Goal: Transaction & Acquisition: Subscribe to service/newsletter

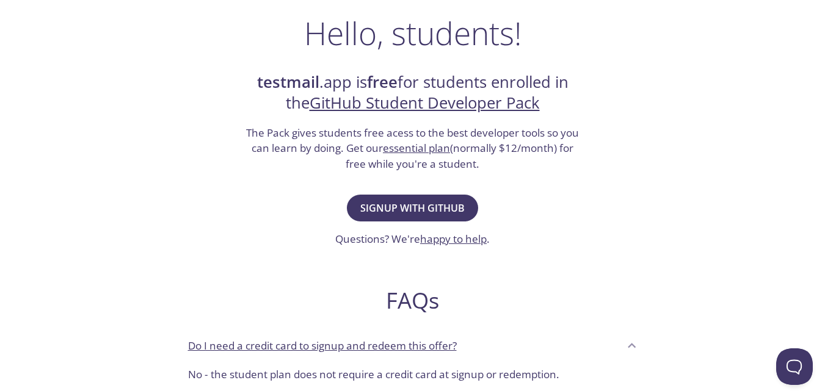
scroll to position [180, 0]
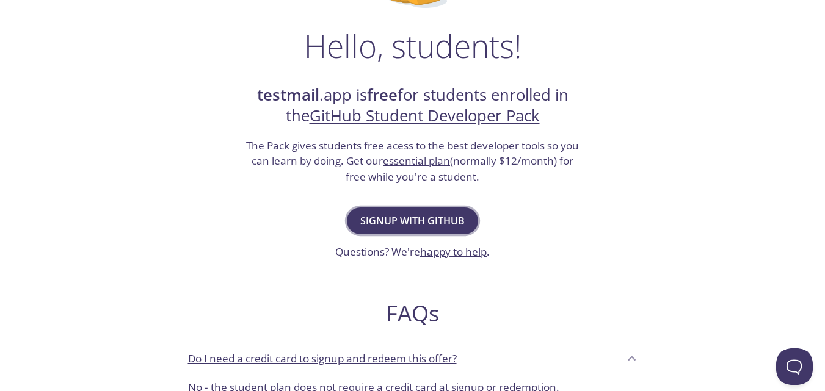
click at [378, 215] on span "Signup with GitHub" at bounding box center [412, 220] width 104 height 17
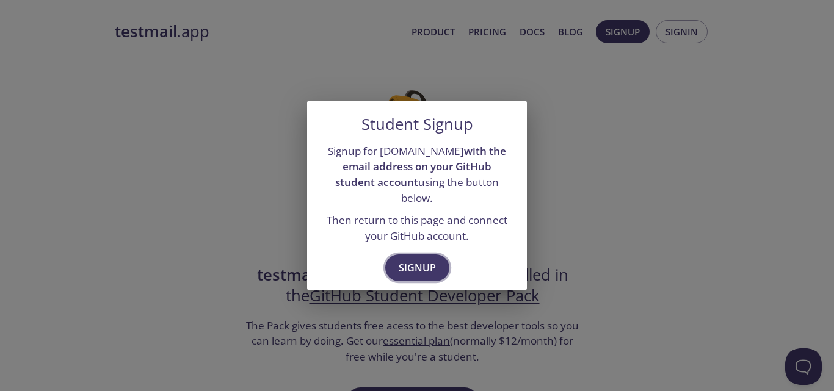
click at [411, 260] on span "Signup" at bounding box center [417, 267] width 37 height 17
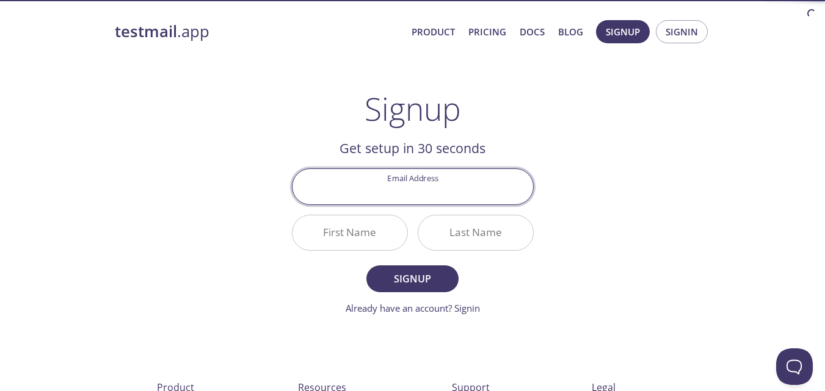
click at [403, 193] on input "Email Address" at bounding box center [412, 186] width 240 height 35
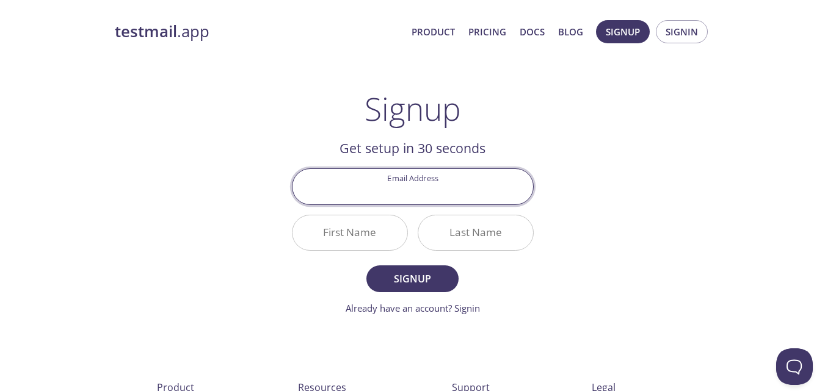
type input "[EMAIL_ADDRESS][DOMAIN_NAME]"
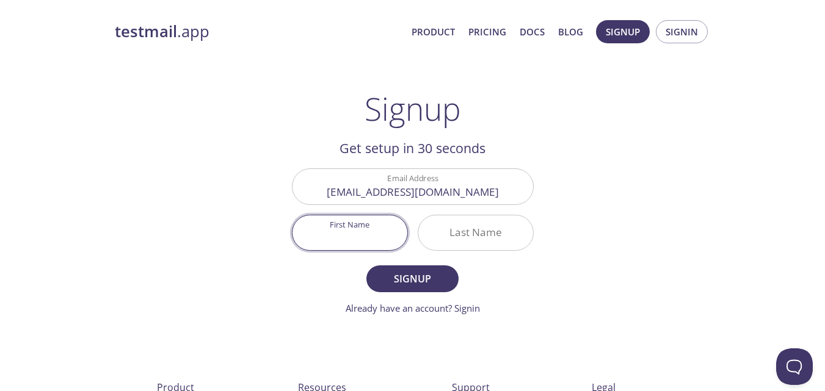
click at [374, 240] on input "First Name" at bounding box center [349, 232] width 115 height 35
type input "ABDELAALI"
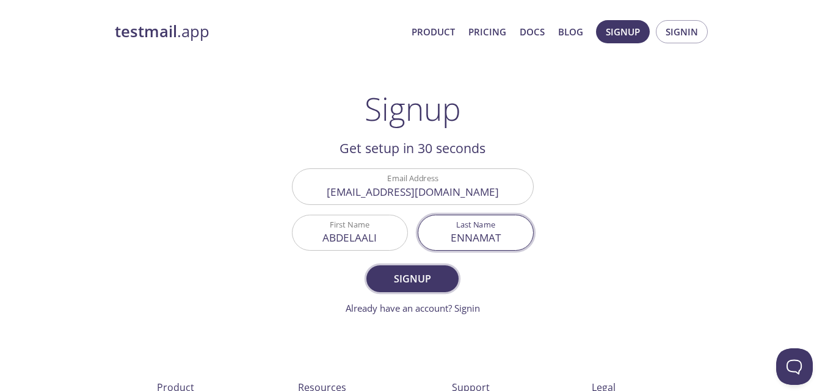
type input "ENNAMAT"
click at [424, 278] on span "Signup" at bounding box center [412, 278] width 65 height 17
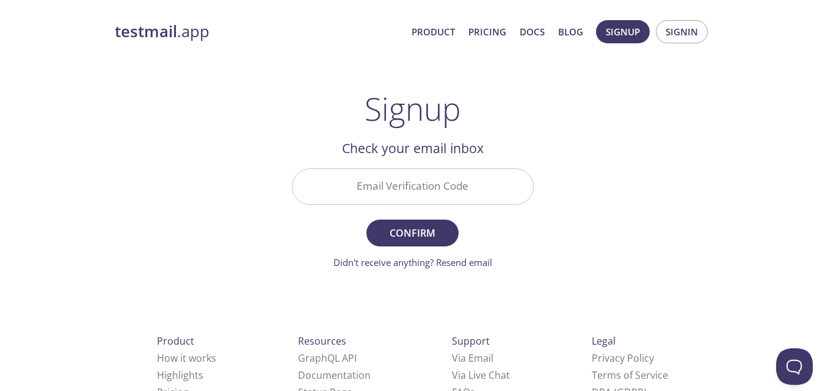
click at [424, 189] on input "Email Verification Code" at bounding box center [412, 186] width 240 height 35
